Goal: Transaction & Acquisition: Purchase product/service

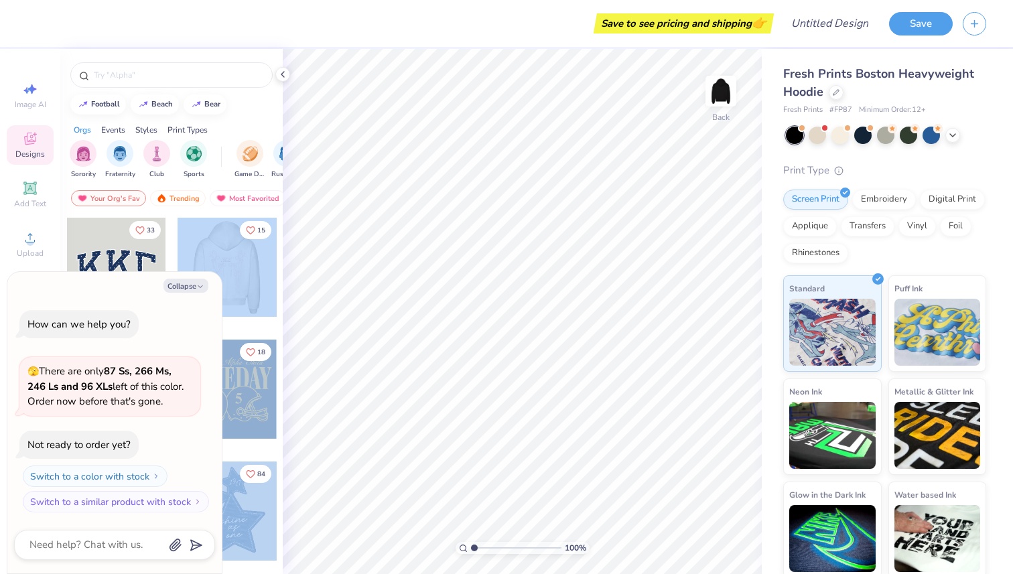
click at [480, 265] on div "Save to see pricing and shipping 👉 Design Title Save Image AI Designs Add Text …" at bounding box center [506, 287] width 1013 height 574
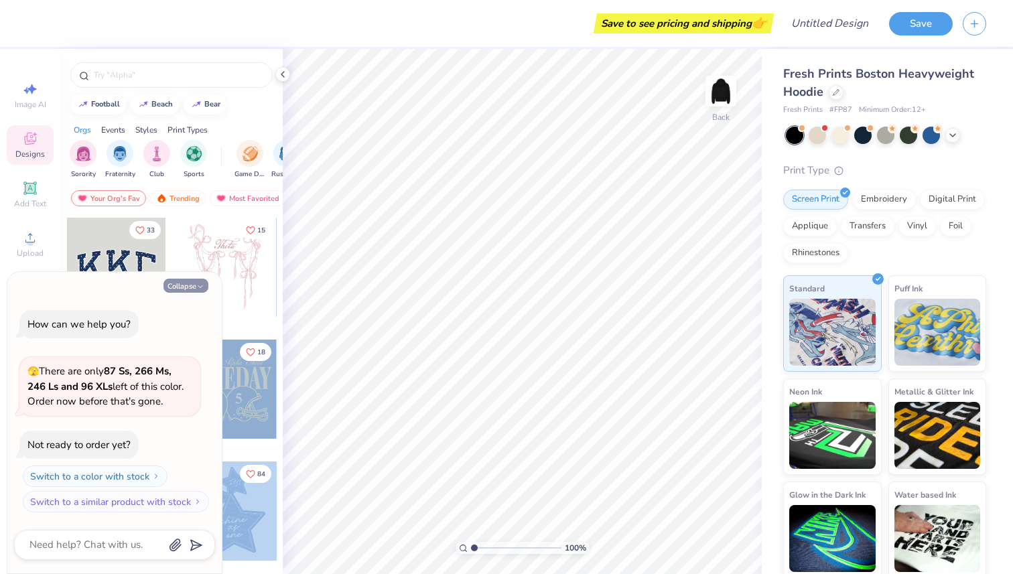
click at [198, 281] on button "Collapse" at bounding box center [185, 286] width 45 height 14
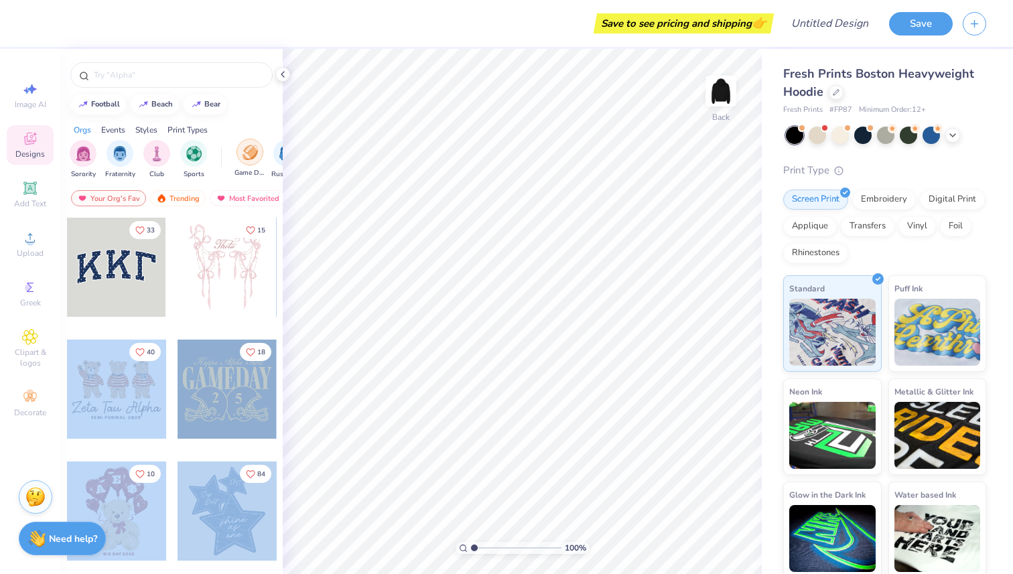
click at [255, 149] on img "filter for Game Day" at bounding box center [250, 152] width 15 height 15
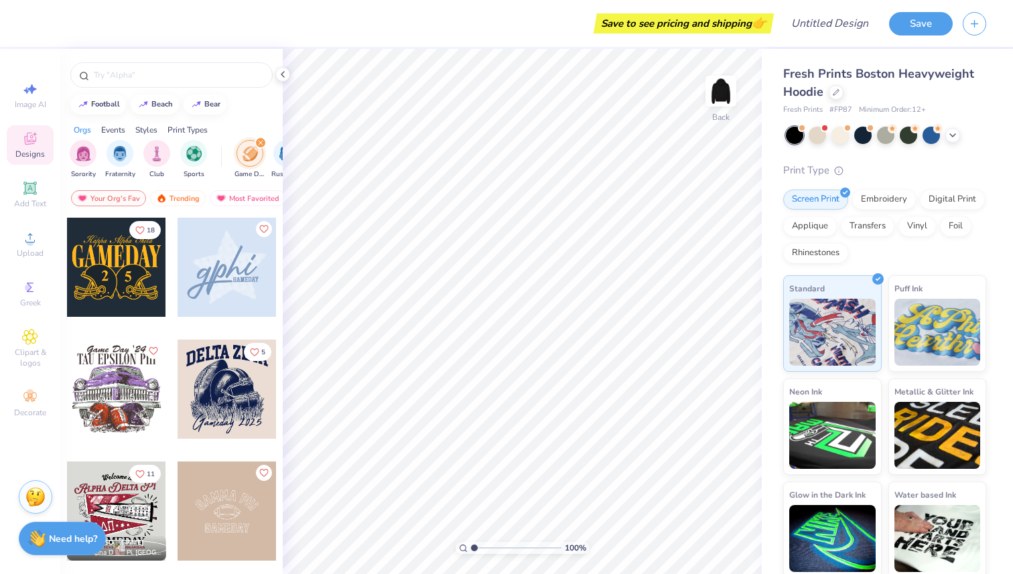
click at [259, 394] on div at bounding box center [227, 389] width 99 height 99
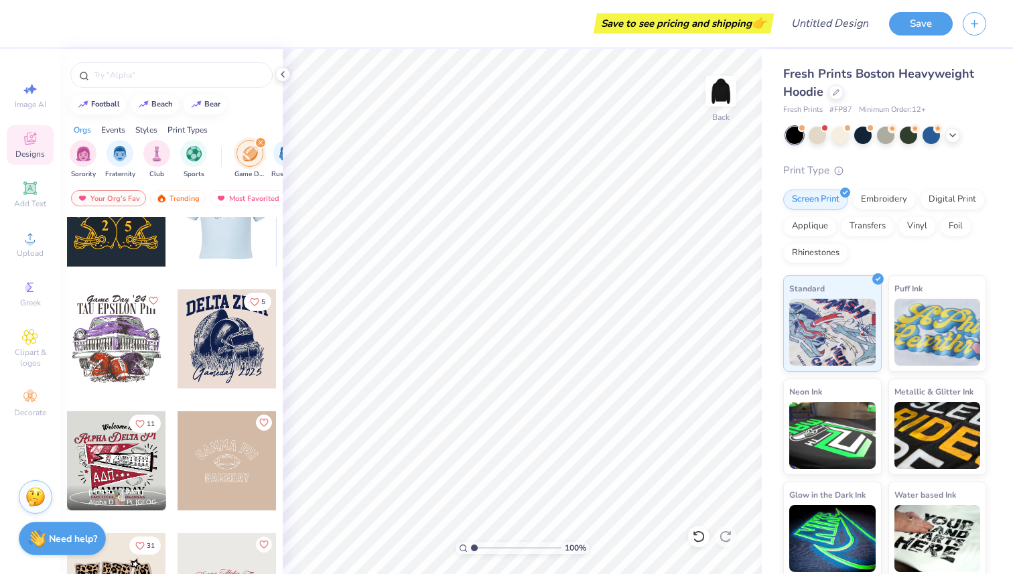
scroll to position [82, 0]
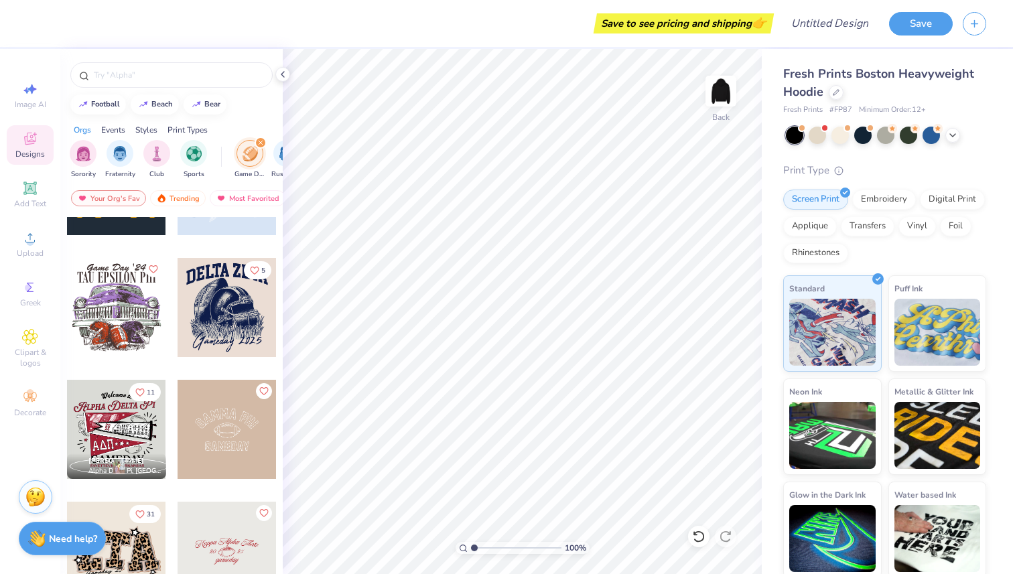
click at [66, 421] on div at bounding box center [16, 429] width 99 height 99
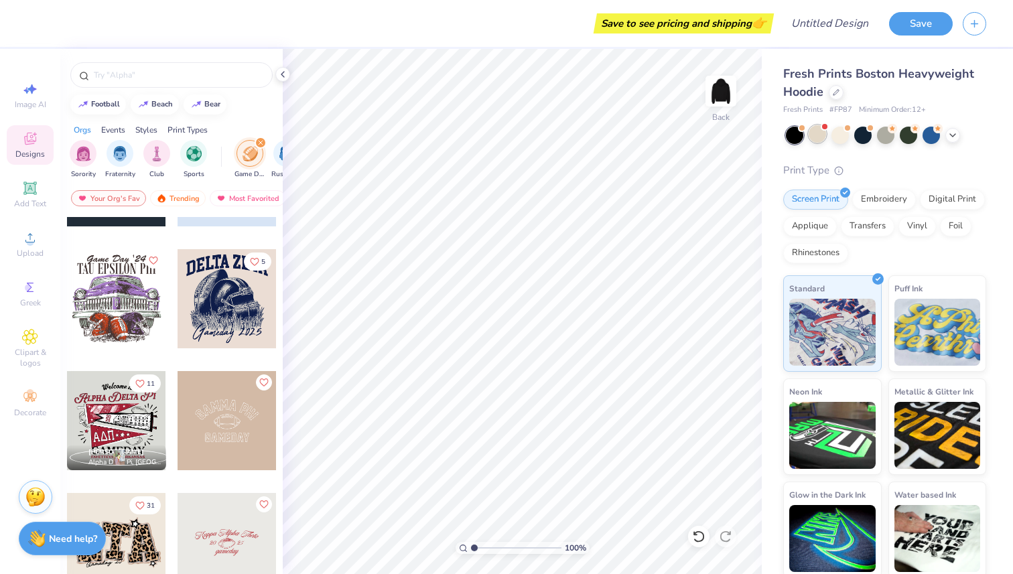
click at [813, 139] on div at bounding box center [817, 133] width 17 height 17
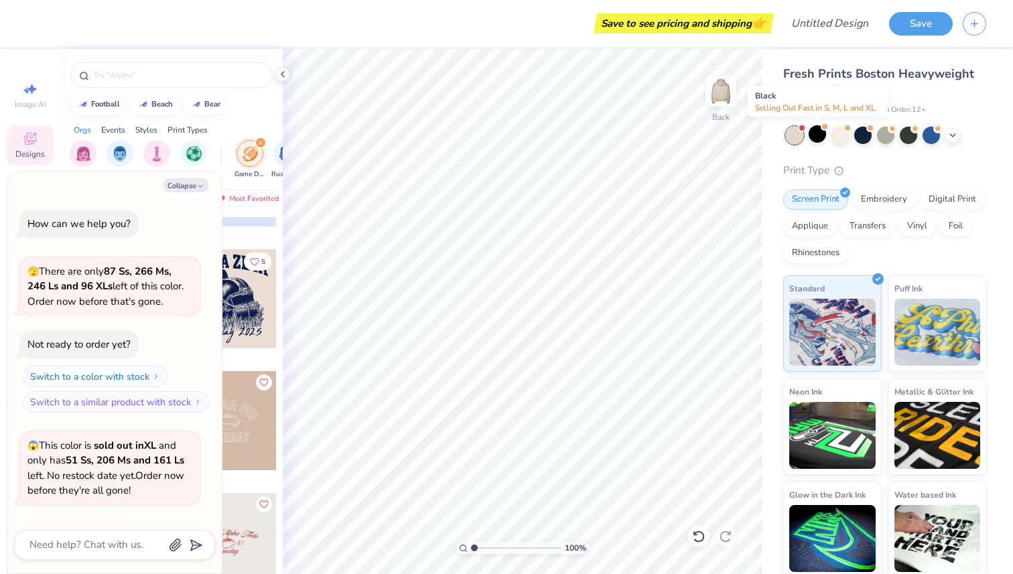
scroll to position [89, 0]
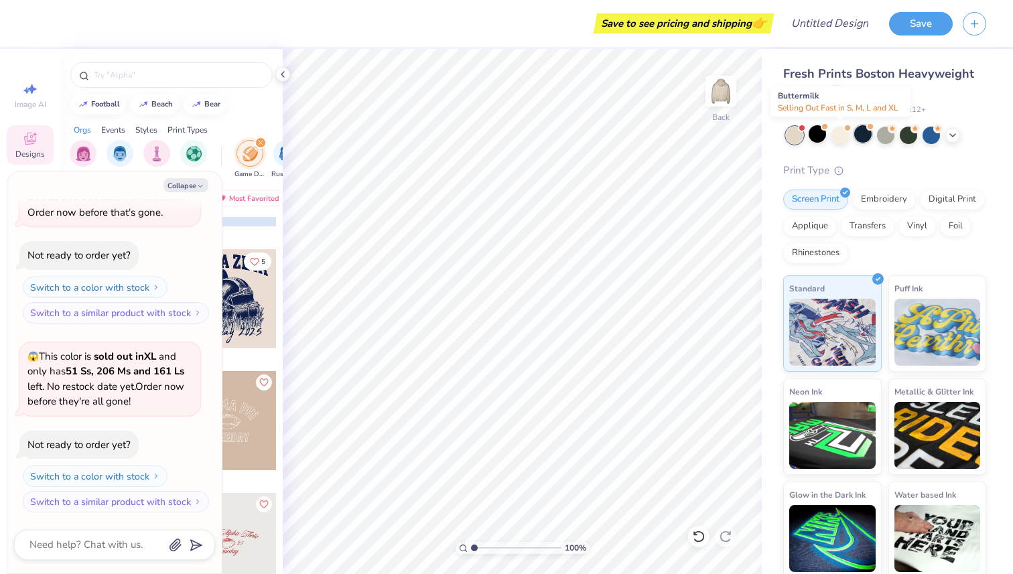
click at [840, 130] on div at bounding box center [839, 135] width 17 height 17
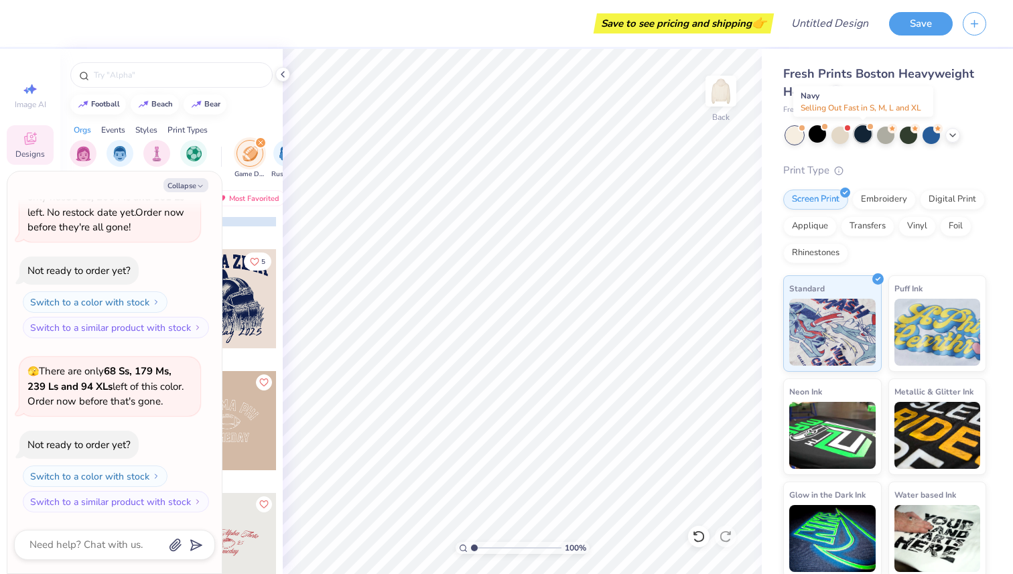
click at [867, 135] on div at bounding box center [862, 133] width 17 height 17
click at [900, 139] on div at bounding box center [908, 133] width 17 height 17
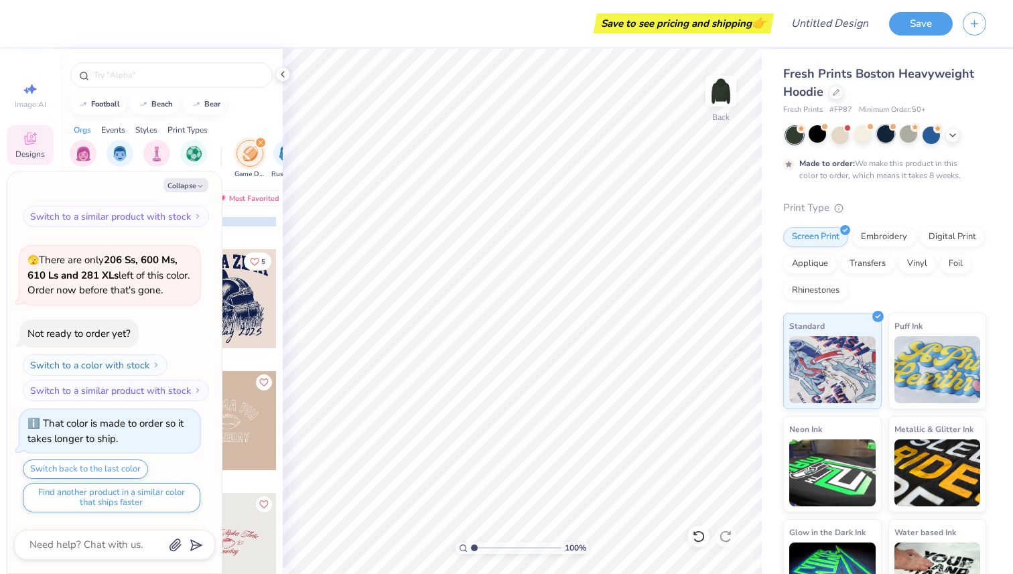
click at [889, 134] on div at bounding box center [885, 133] width 17 height 17
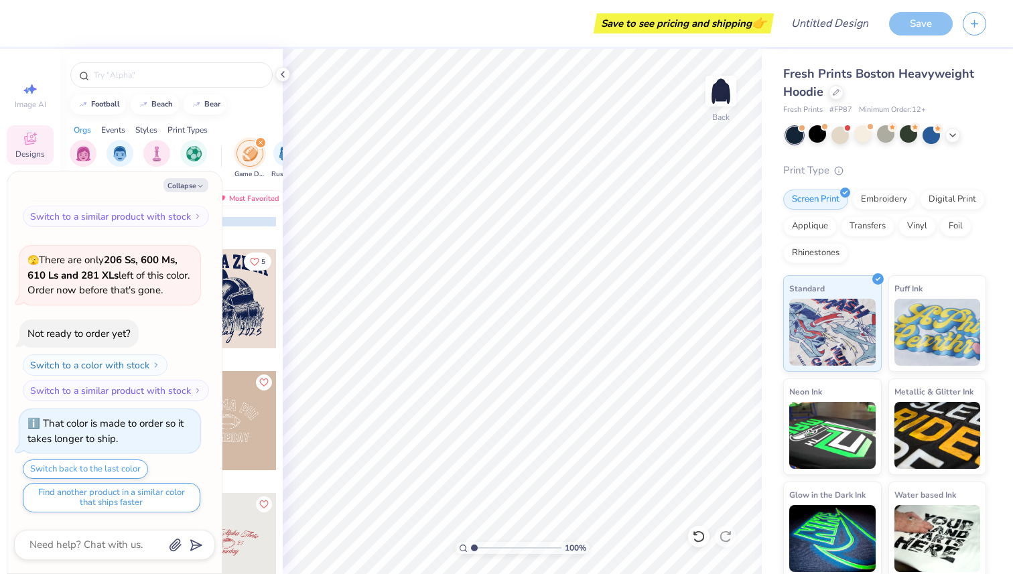
scroll to position [789, 0]
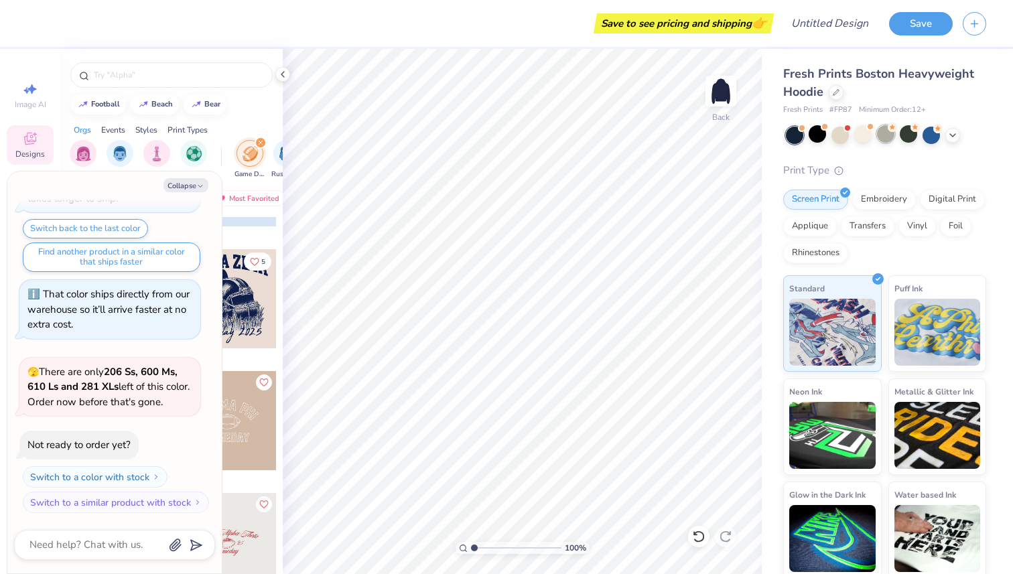
click at [890, 136] on div at bounding box center [885, 133] width 17 height 17
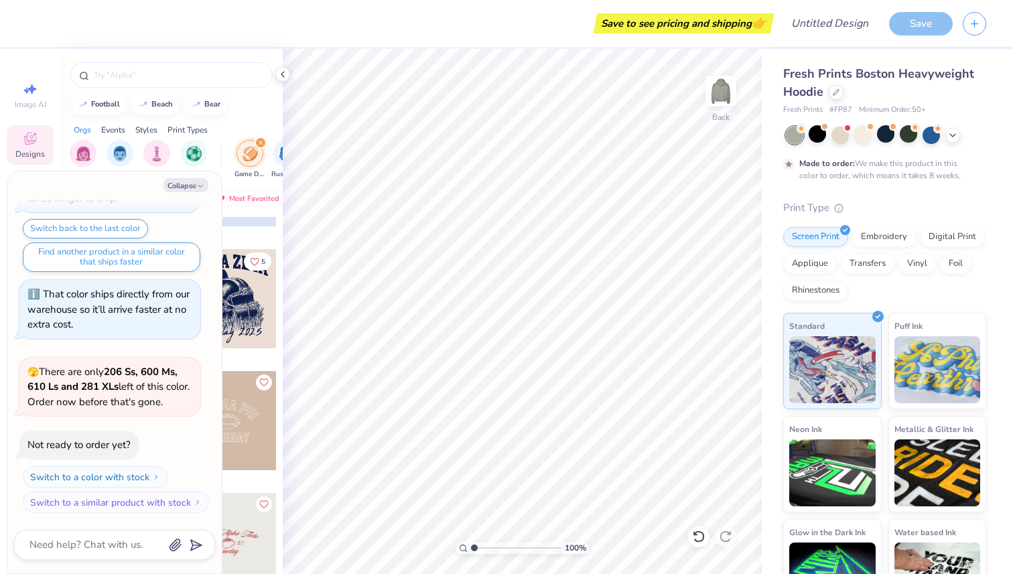
scroll to position [900, 0]
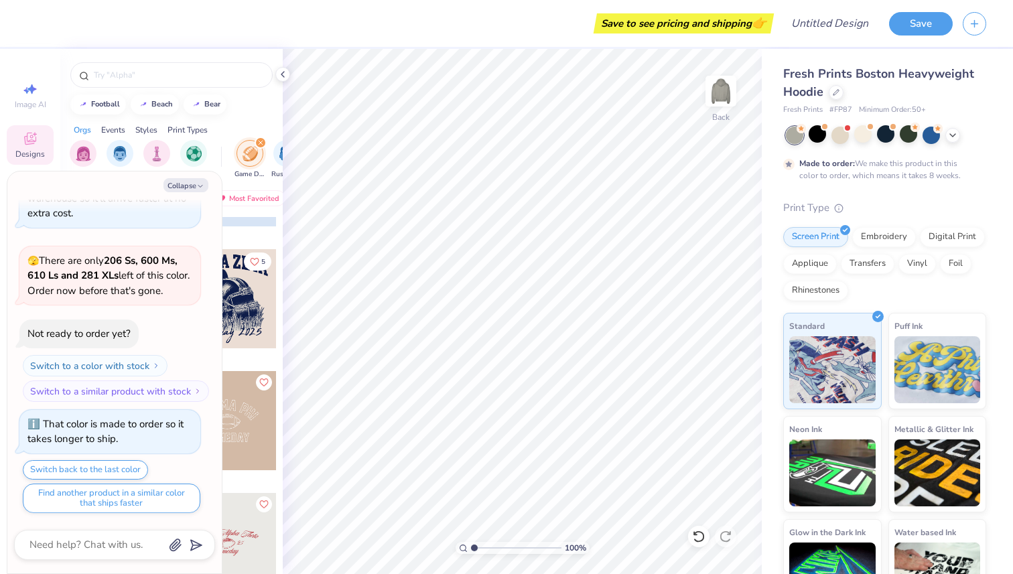
click at [850, 125] on div "Fresh Prints Boston Heavyweight Hoodie Fresh Prints # FP87 Minimum Order: 50 + …" at bounding box center [884, 340] width 203 height 551
click at [842, 137] on div at bounding box center [839, 133] width 17 height 17
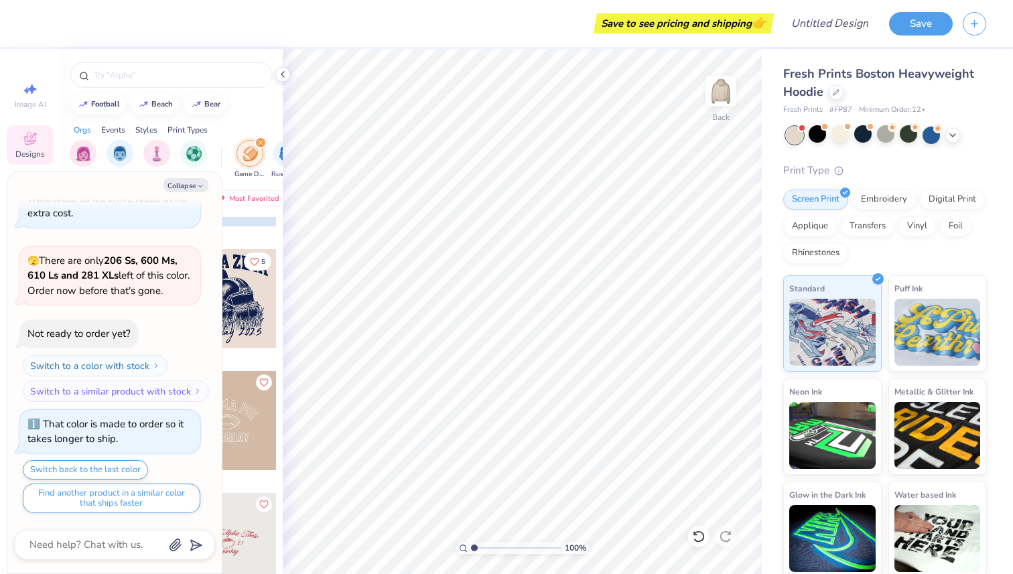
scroll to position [1156, 0]
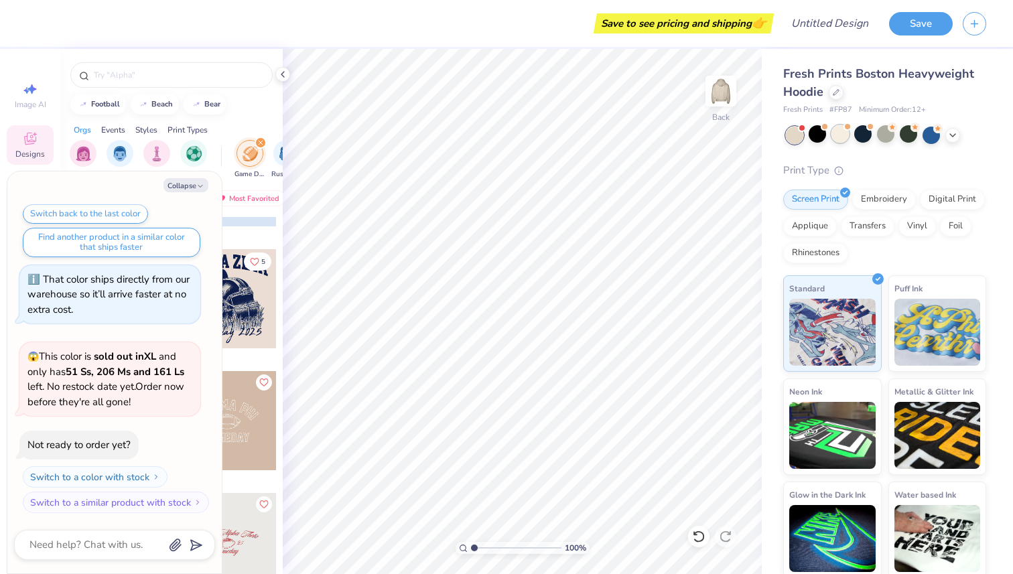
click at [848, 129] on div at bounding box center [847, 126] width 5 height 5
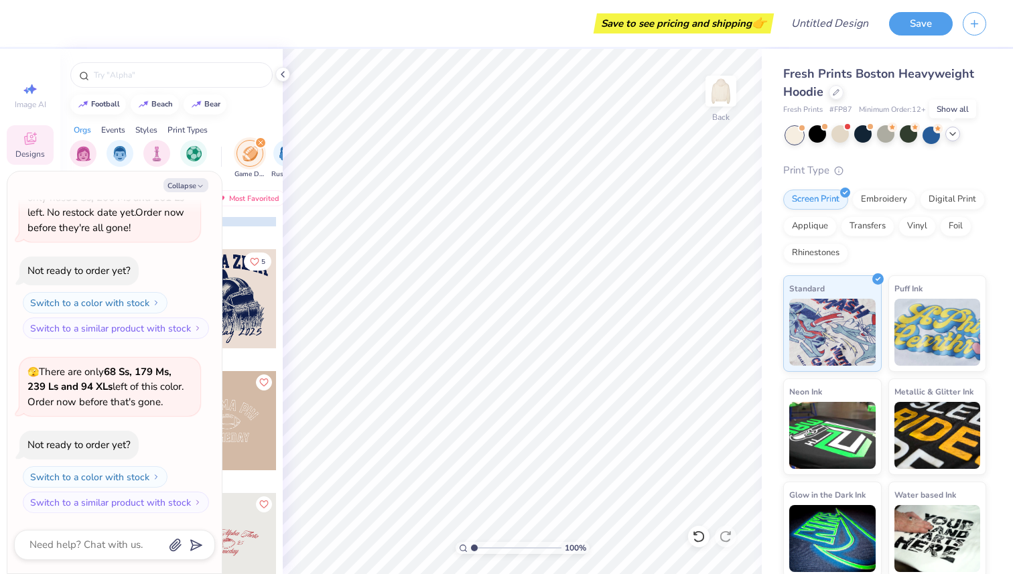
click at [955, 139] on div at bounding box center [952, 134] width 15 height 15
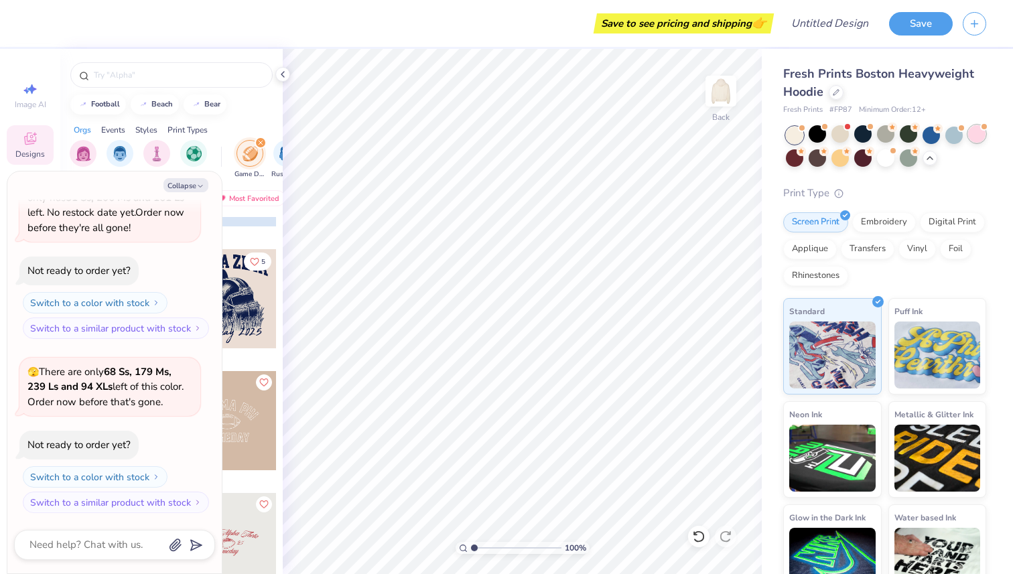
click at [968, 137] on div at bounding box center [976, 133] width 17 height 17
click at [197, 186] on icon "button" at bounding box center [200, 186] width 8 height 8
type textarea "x"
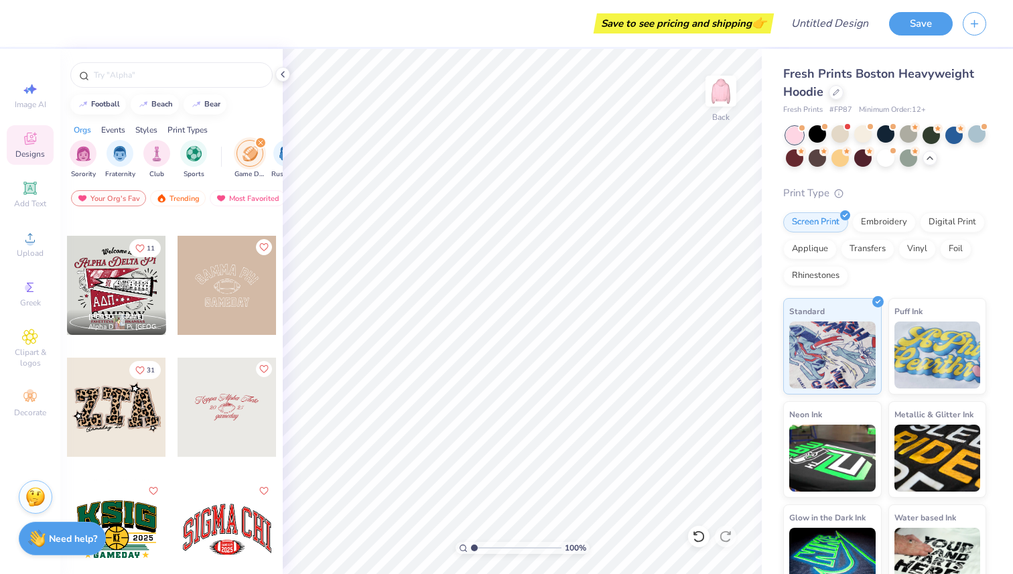
scroll to position [253, 0]
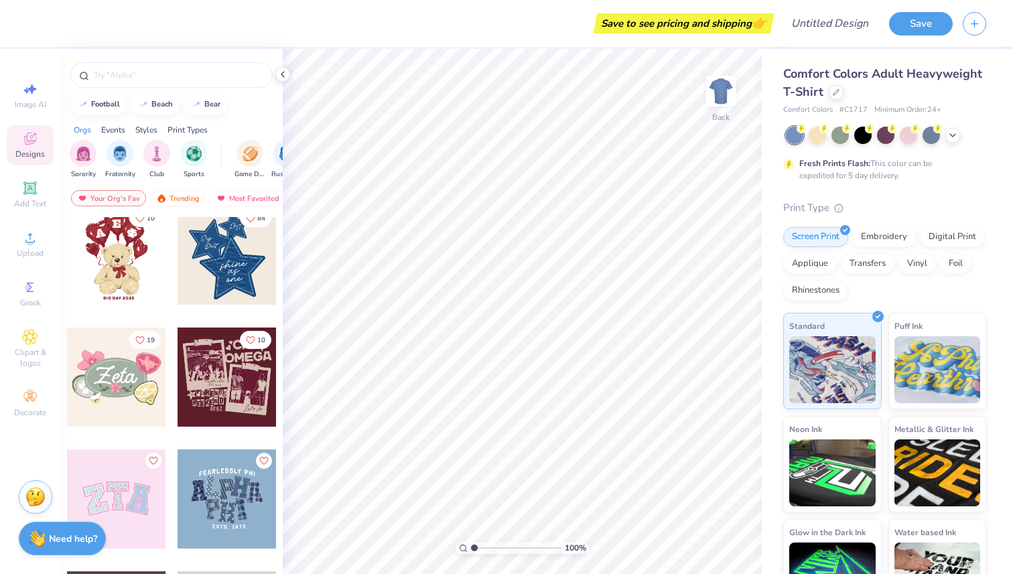
scroll to position [257, 0]
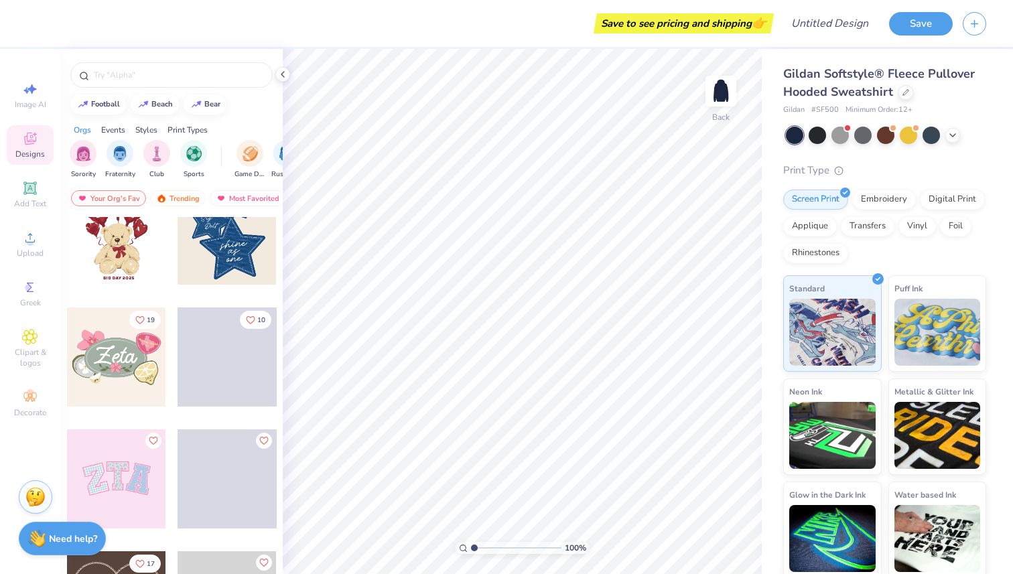
scroll to position [281, 0]
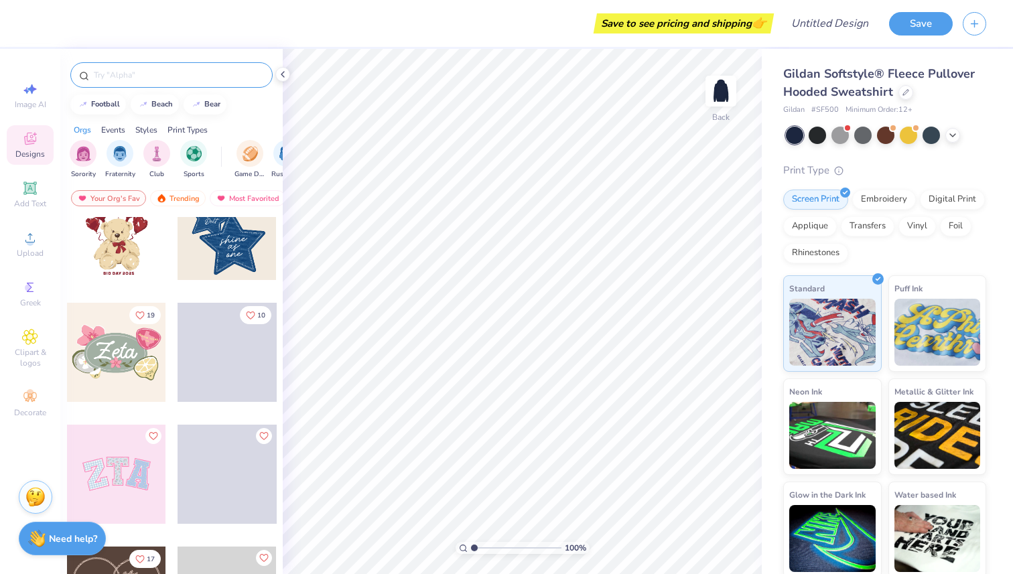
click at [158, 81] on input "text" at bounding box center [178, 74] width 172 height 13
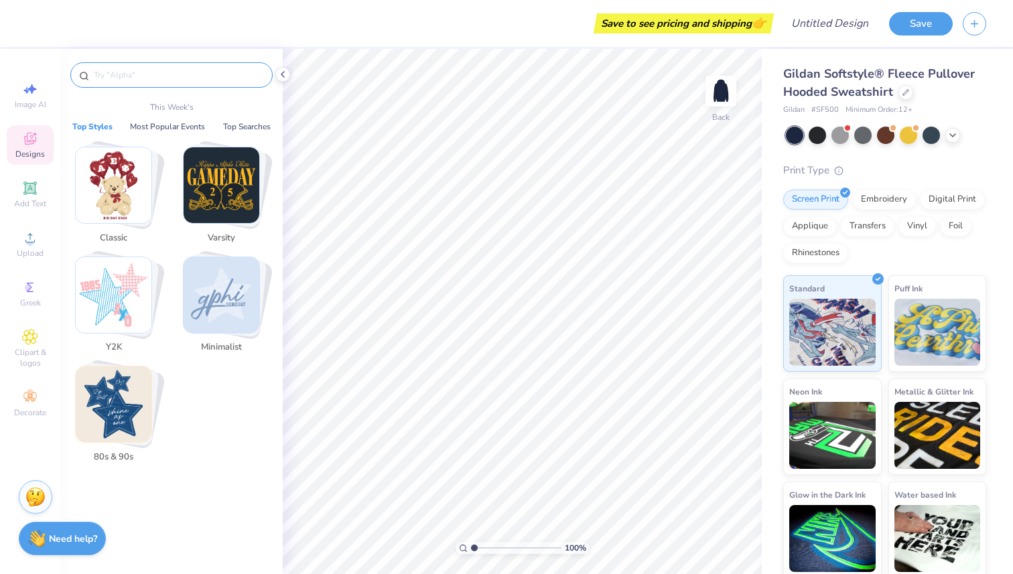
click at [142, 284] on img "Stack Card Button Y2K" at bounding box center [114, 295] width 76 height 76
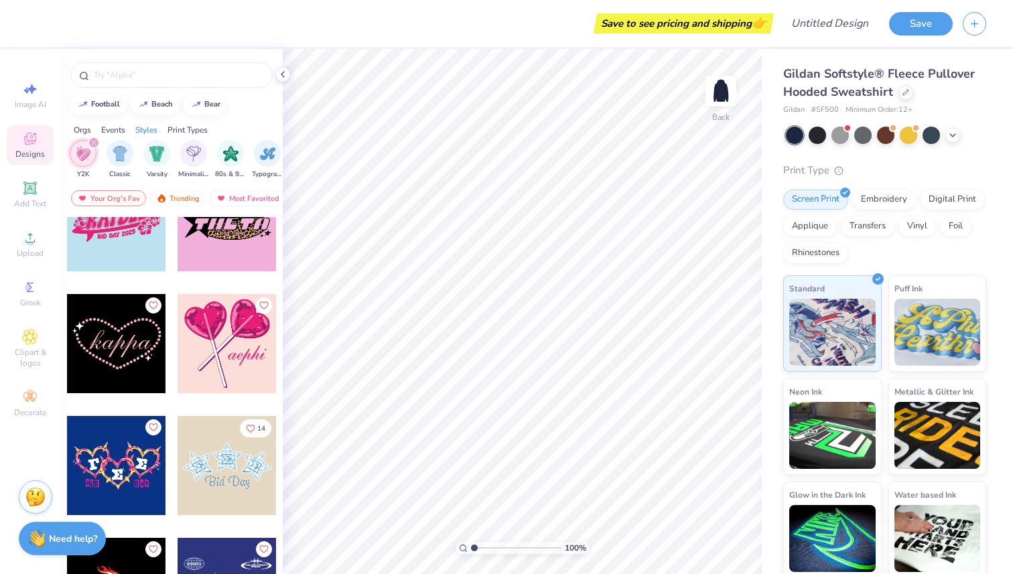
scroll to position [846, 0]
